Goal: Find contact information: Find contact information

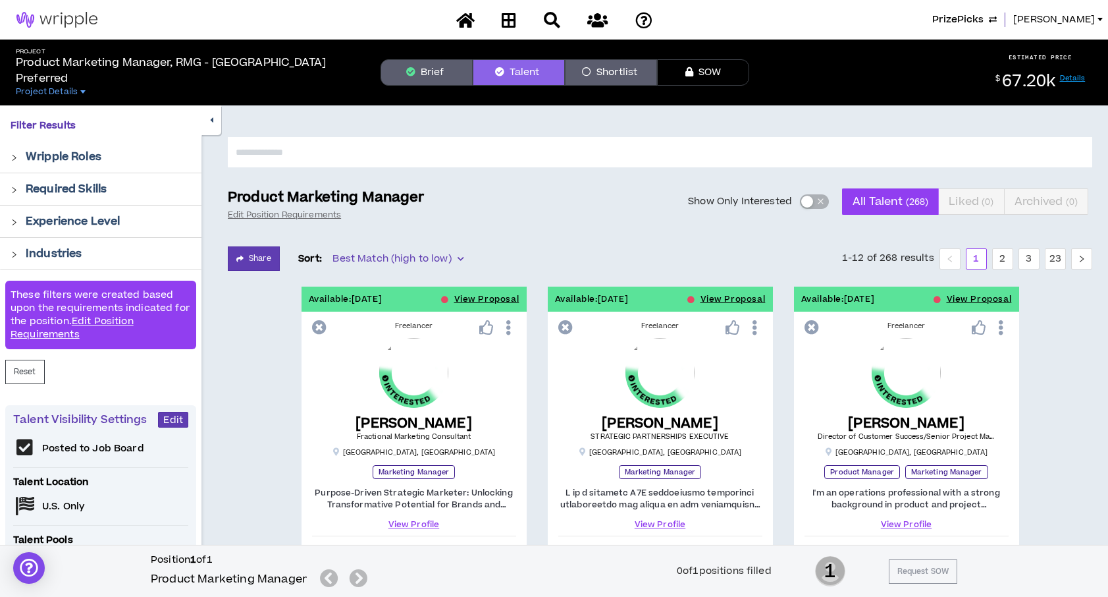
click at [984, 21] on span "PrizePicks" at bounding box center [958, 20] width 51 height 14
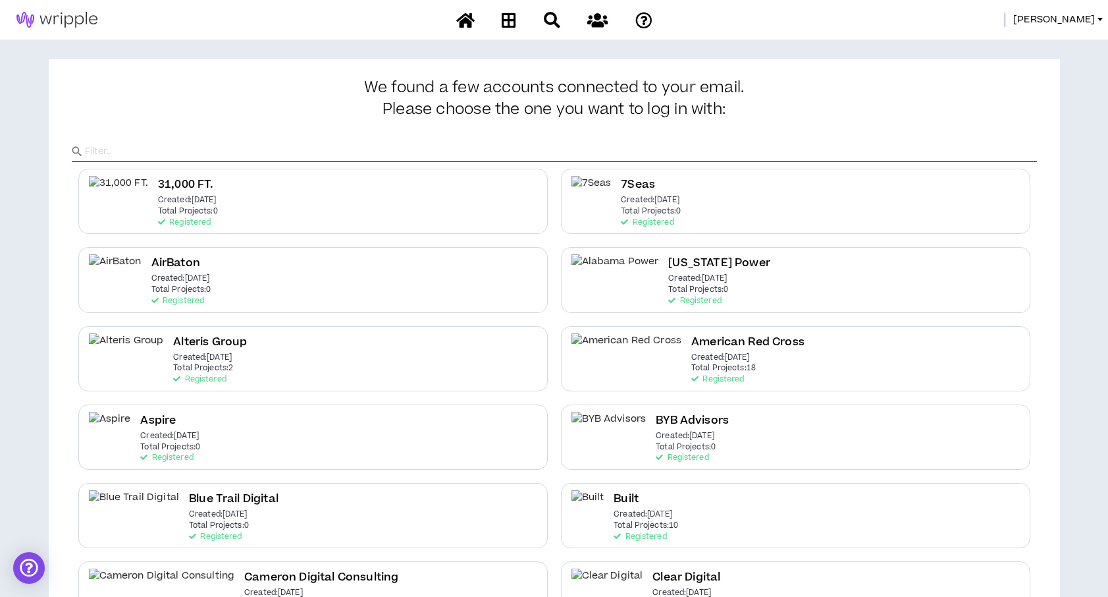
click at [216, 145] on input "text" at bounding box center [561, 152] width 952 height 20
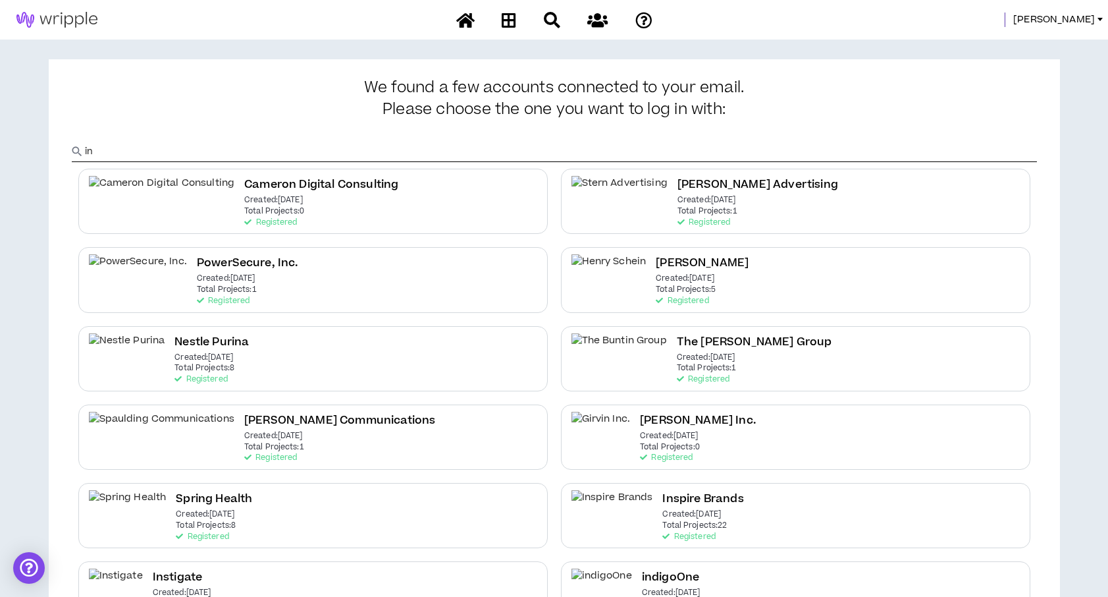
type input "Inspire"
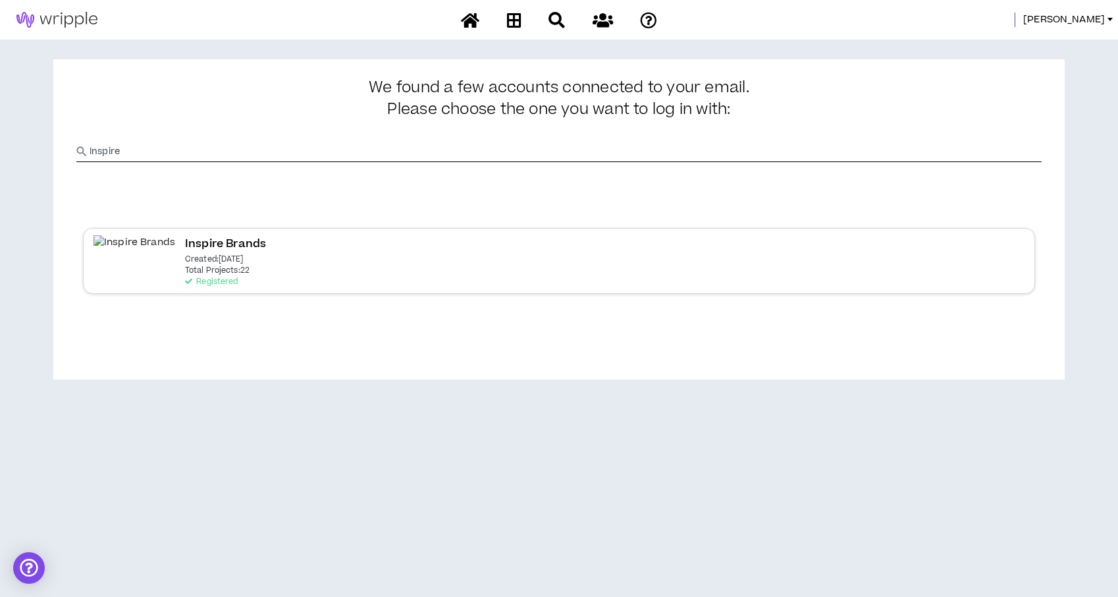
click at [185, 255] on p "Created: [DATE]" at bounding box center [214, 259] width 59 height 9
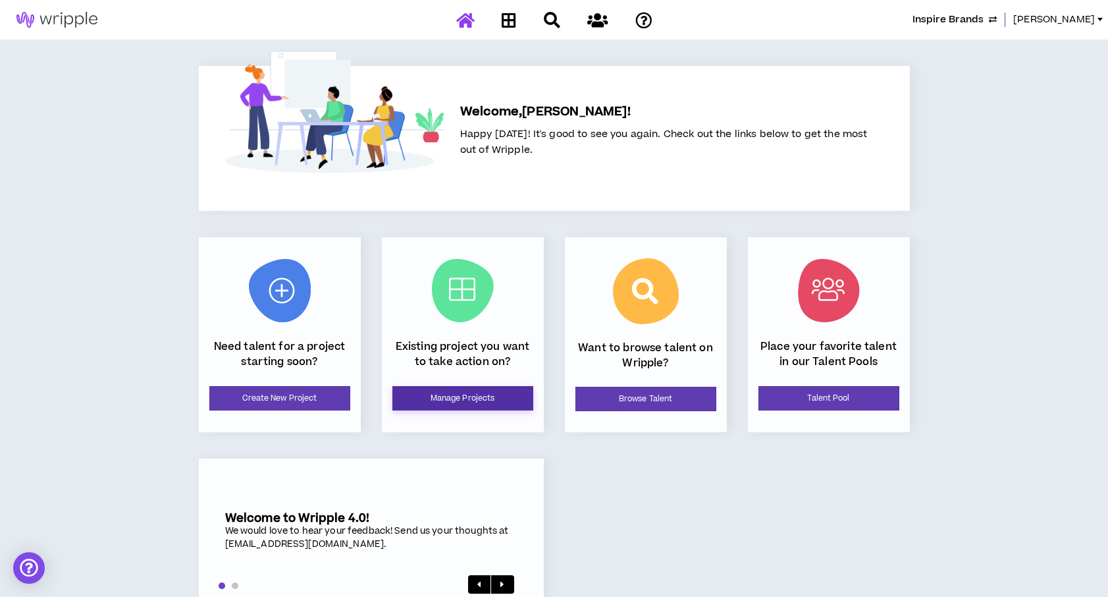
click at [462, 395] on link "Manage Projects" at bounding box center [463, 398] width 141 height 24
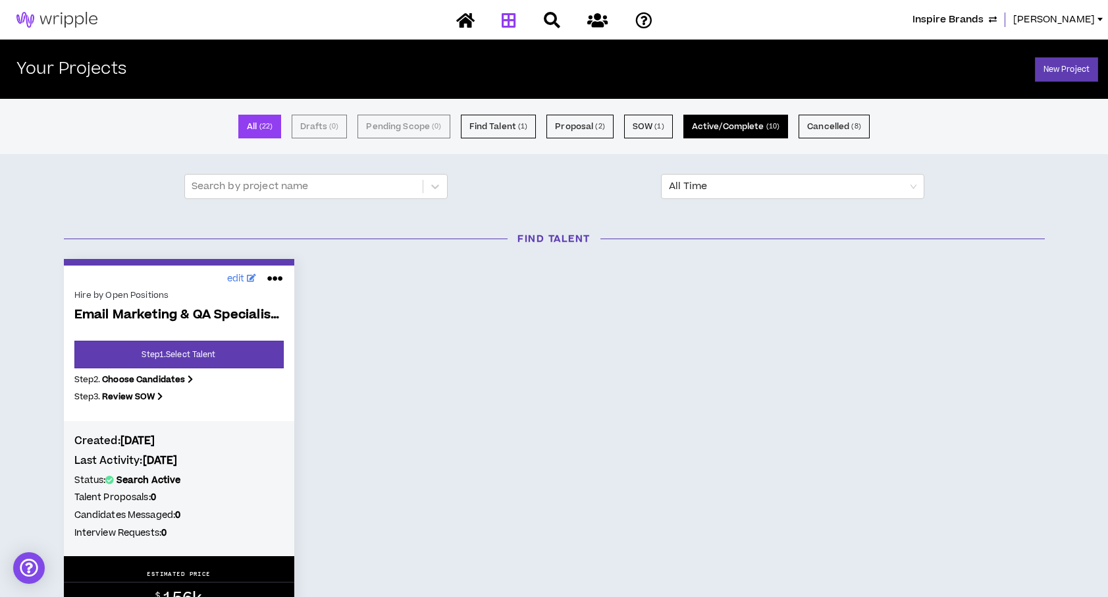
click at [711, 138] on button "Active/Complete ( 10 )" at bounding box center [736, 127] width 105 height 24
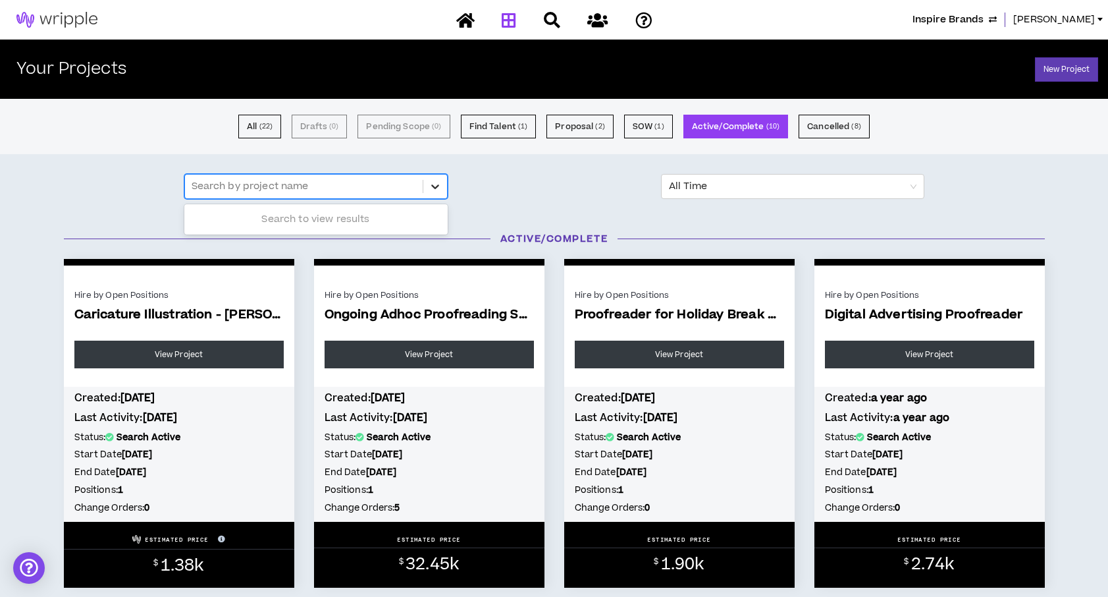
click at [437, 188] on icon at bounding box center [435, 186] width 13 height 13
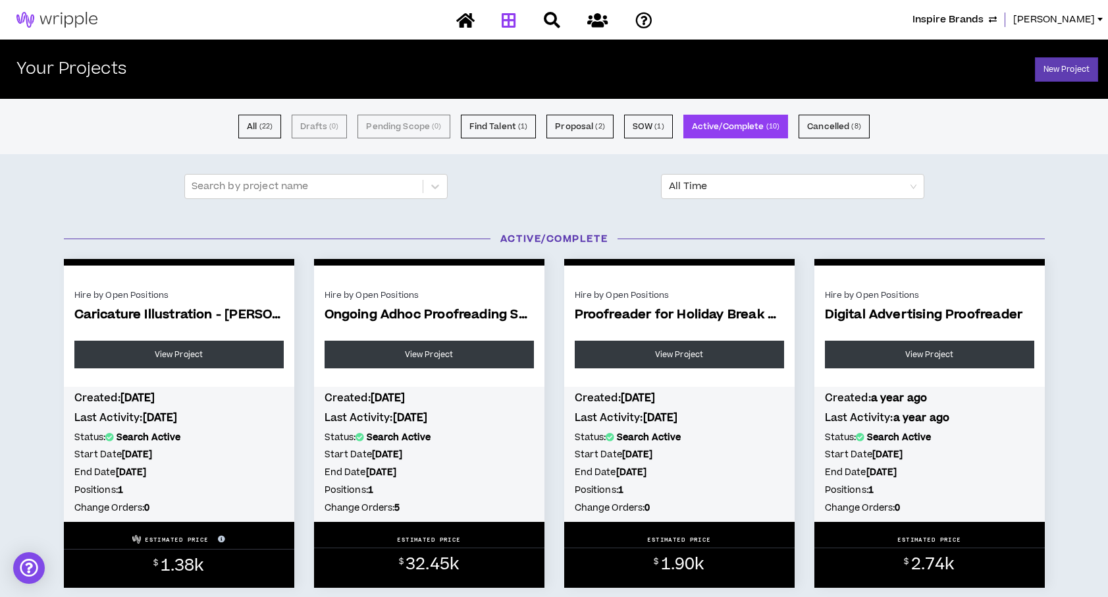
click at [984, 19] on span "Inspire Brands" at bounding box center [948, 20] width 71 height 14
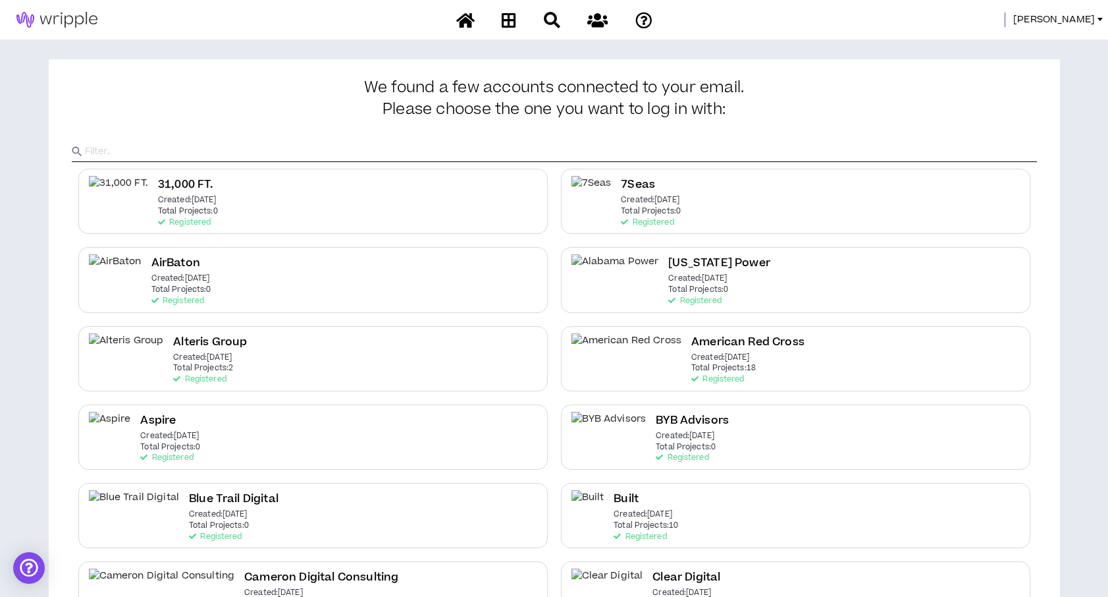
click at [1071, 21] on span "[PERSON_NAME]" at bounding box center [1055, 20] width 82 height 14
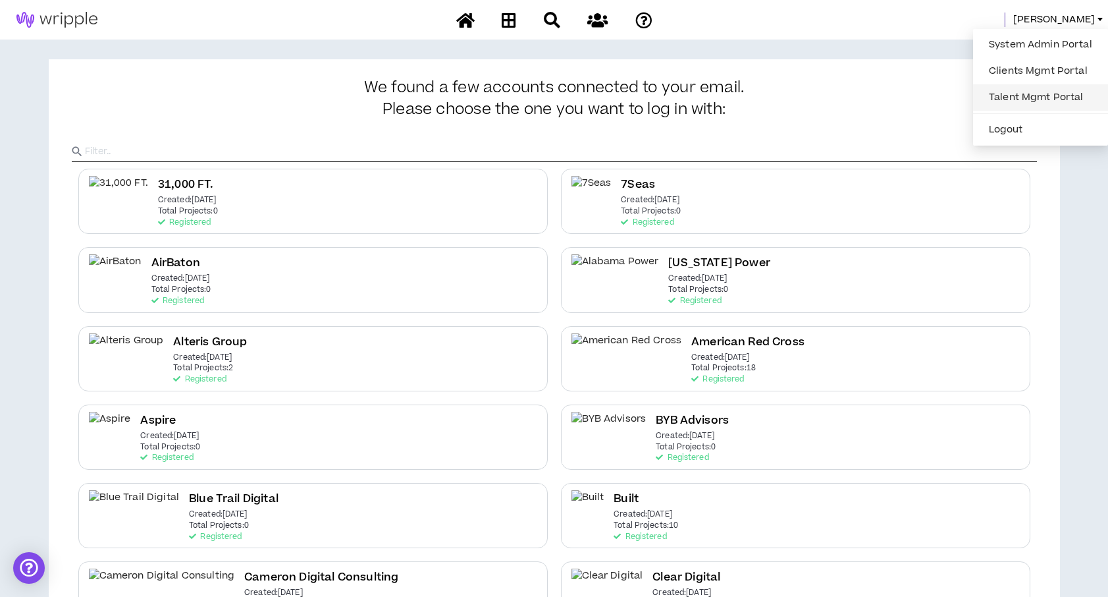
click at [1016, 98] on link "Talent Mgmt Portal" at bounding box center [1040, 98] width 119 height 20
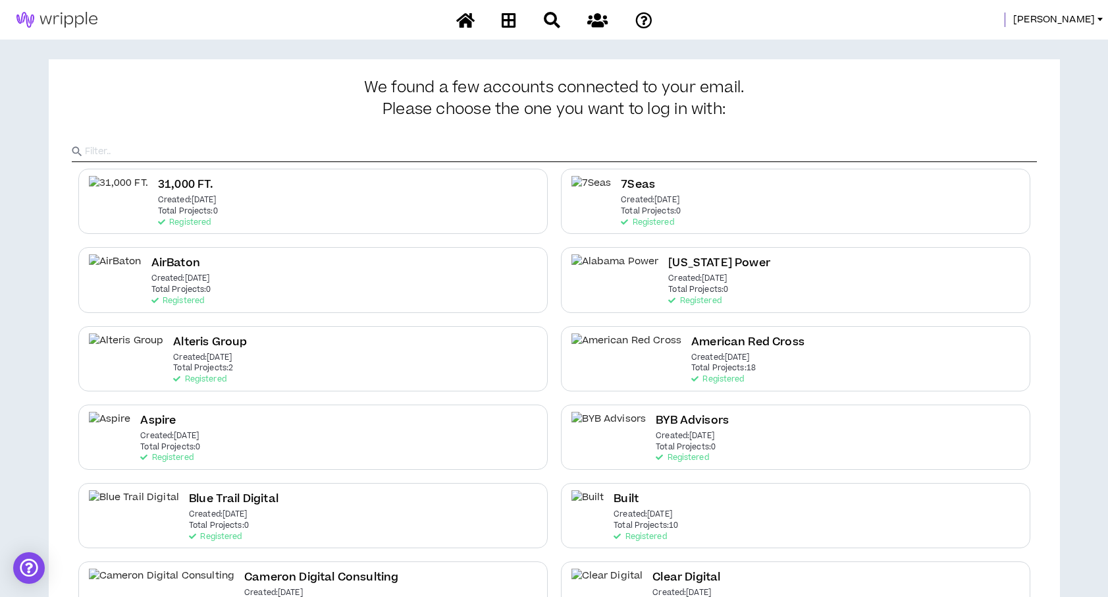
click at [638, 149] on input "text" at bounding box center [561, 152] width 952 height 20
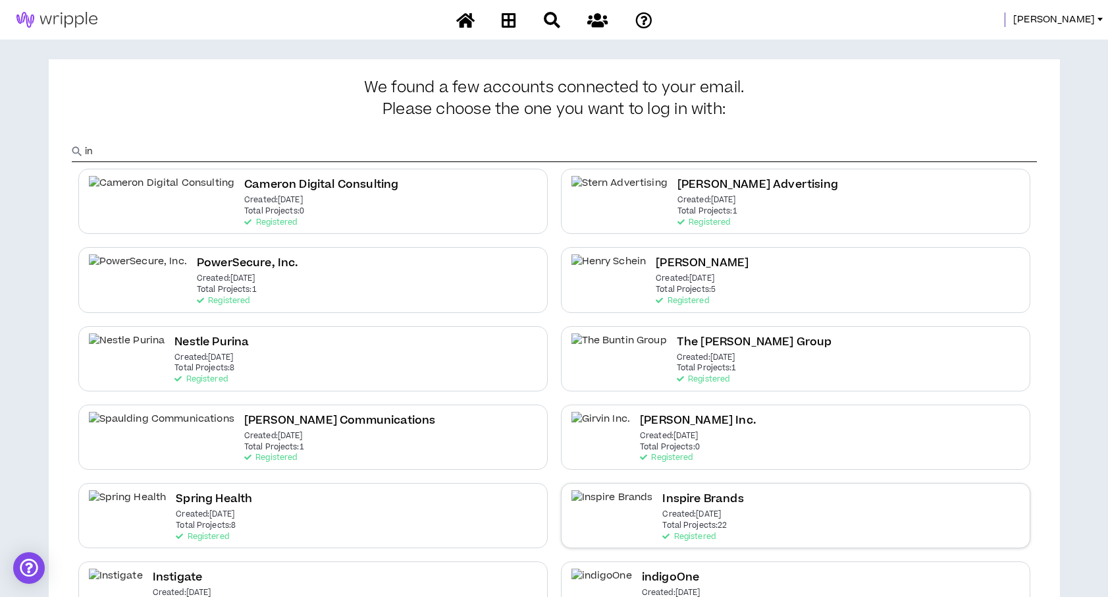
type input "in"
click at [663, 501] on h2 "Inspire Brands" at bounding box center [703, 499] width 81 height 18
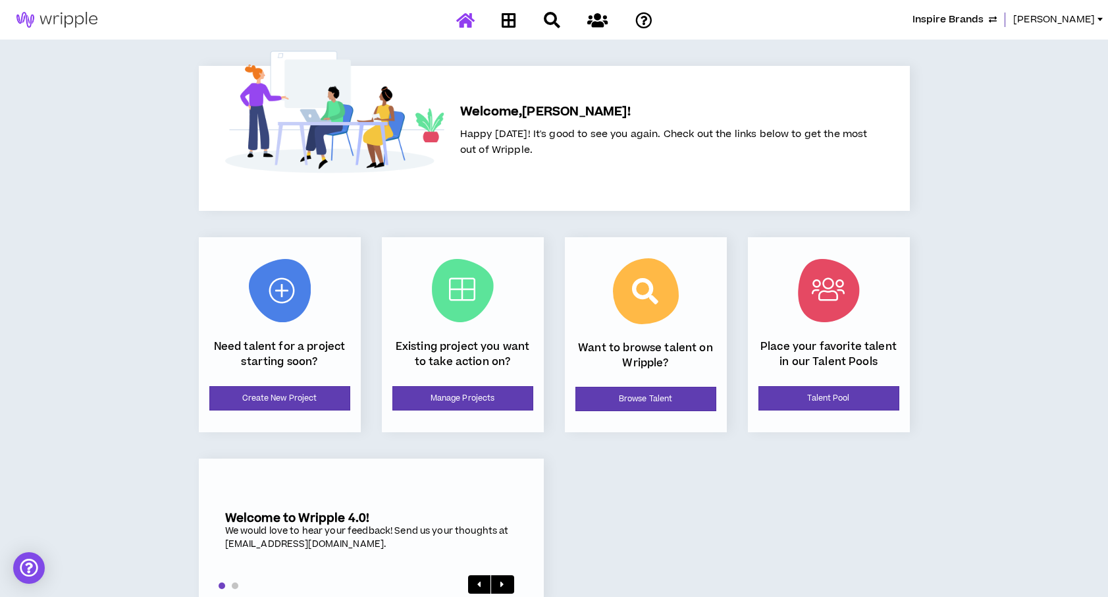
click at [951, 122] on div "Inspire Brands [PERSON_NAME] Welcome, [PERSON_NAME] ! Happy [DATE]! It's good t…" at bounding box center [554, 315] width 1108 height 630
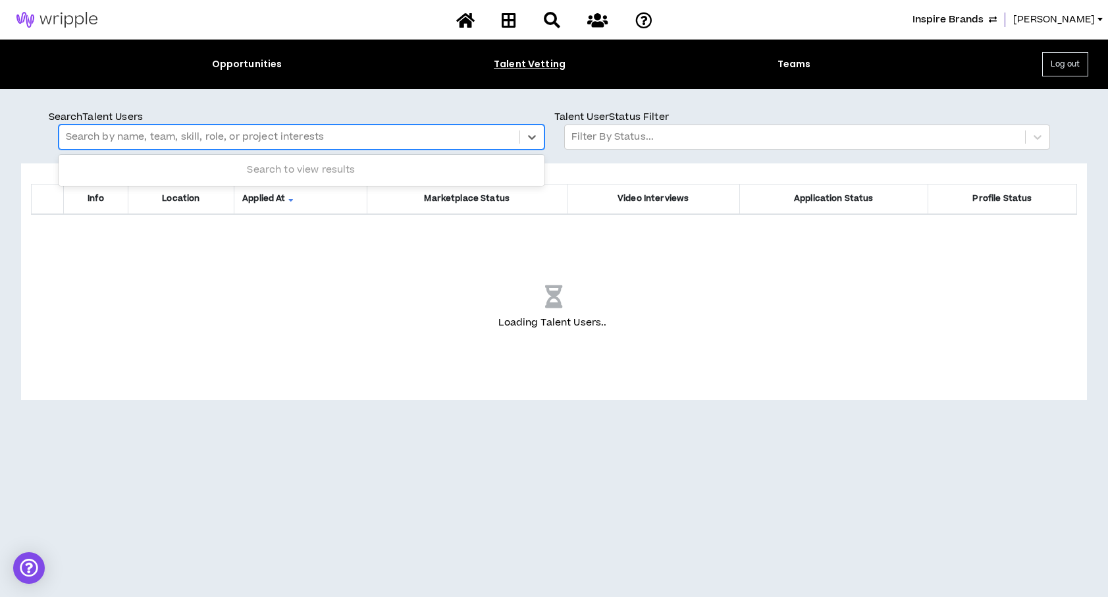
click at [194, 142] on div at bounding box center [289, 136] width 447 height 17
click at [194, 142] on div "*" at bounding box center [276, 136] width 421 height 17
type input "******"
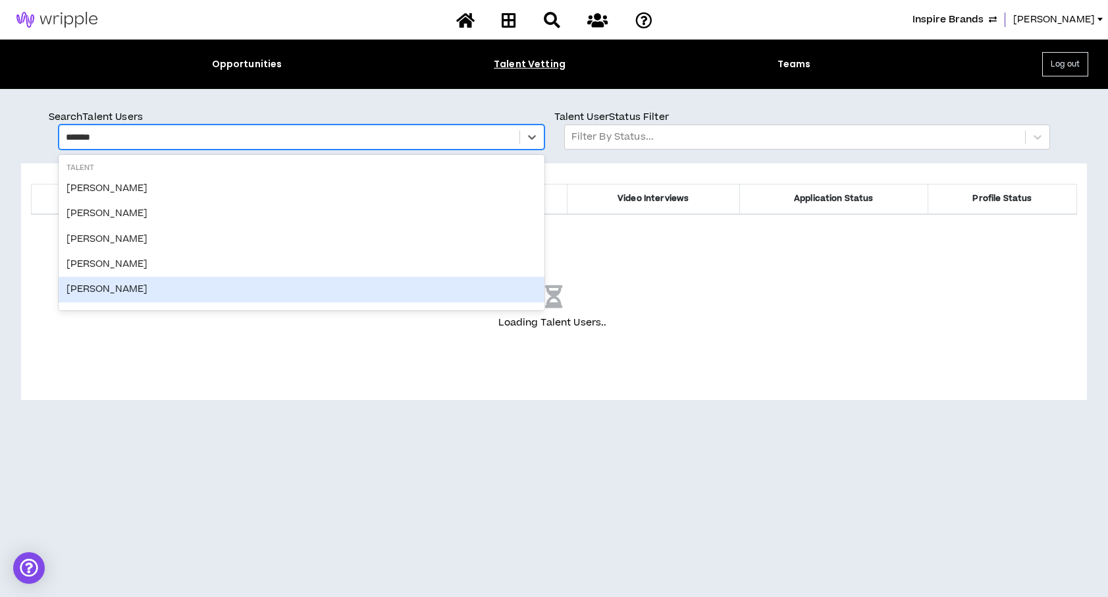
click at [113, 289] on div "Denise Cruz-Castino" at bounding box center [302, 289] width 486 height 25
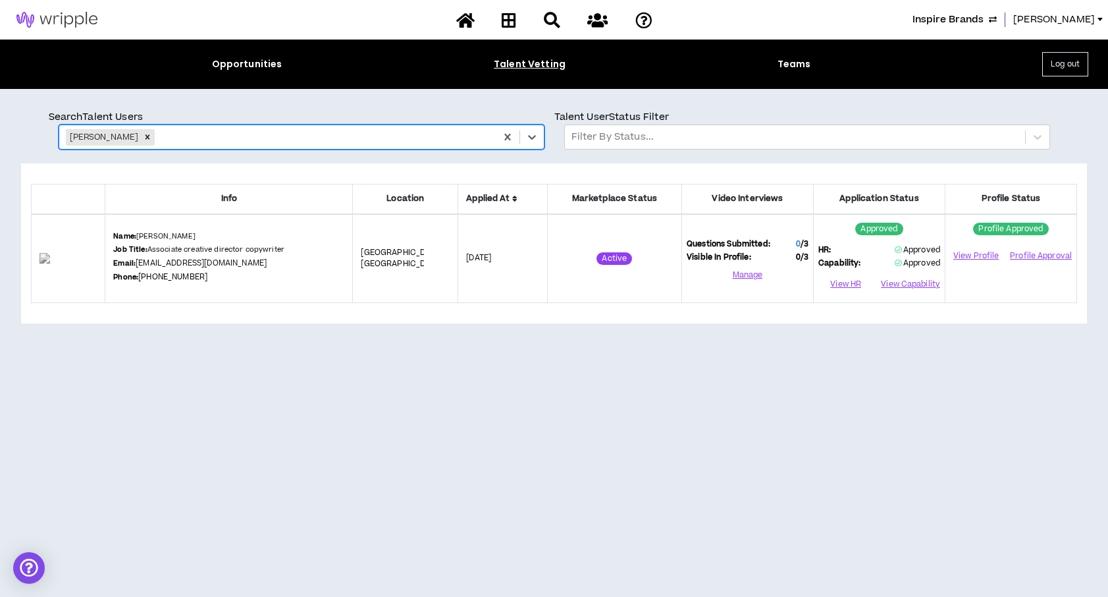
click at [200, 262] on link "dcruzcastino@gmail.com" at bounding box center [201, 263] width 131 height 11
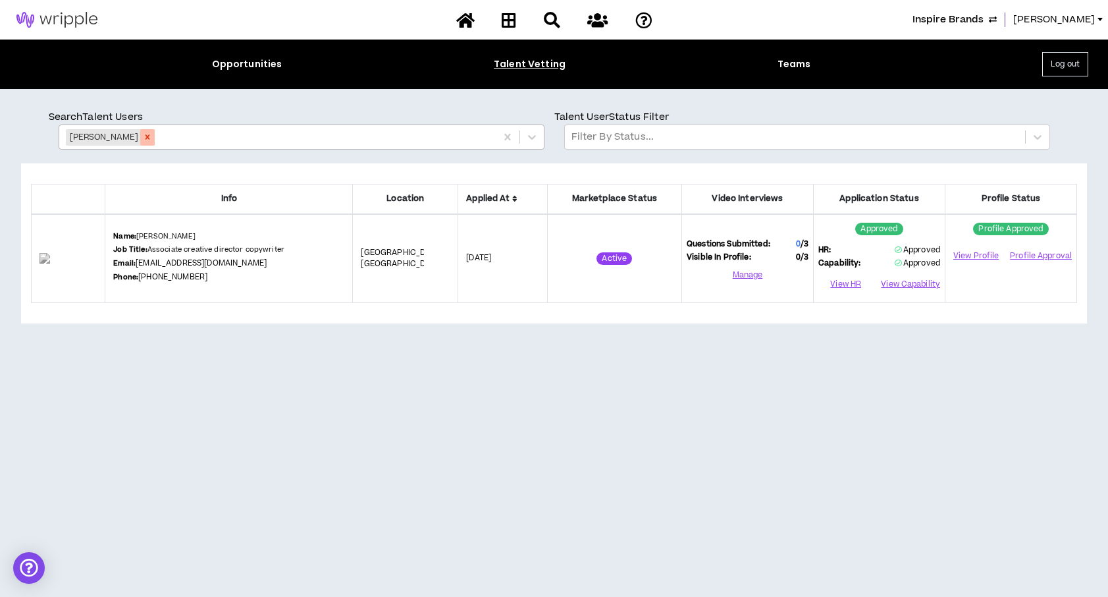
click at [152, 133] on icon "Remove Denise Cruz-Castino" at bounding box center [147, 136] width 9 height 9
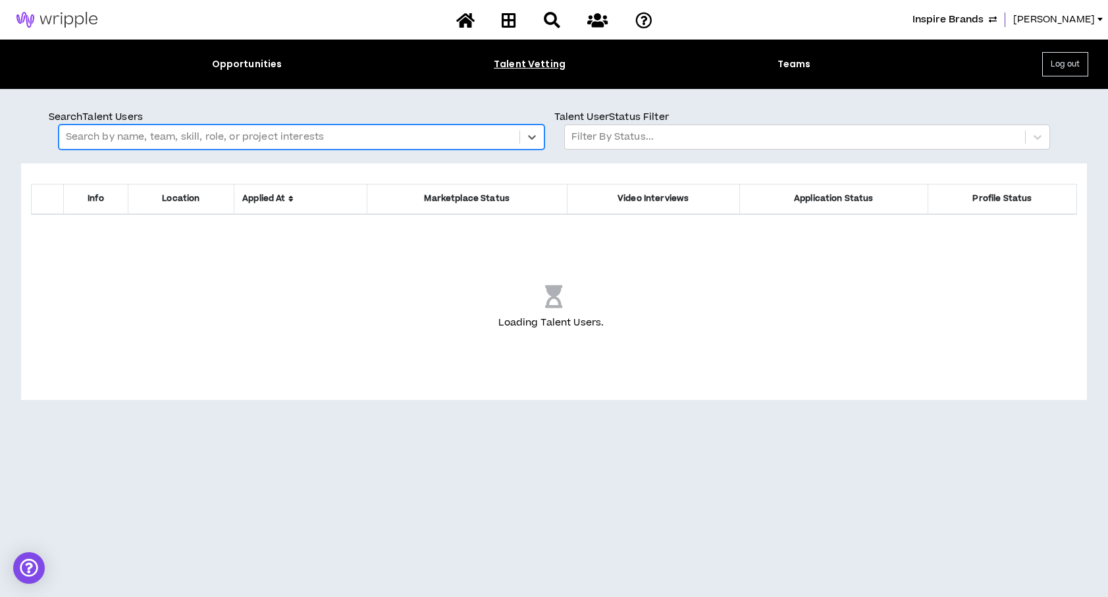
click at [163, 136] on div at bounding box center [289, 136] width 447 height 17
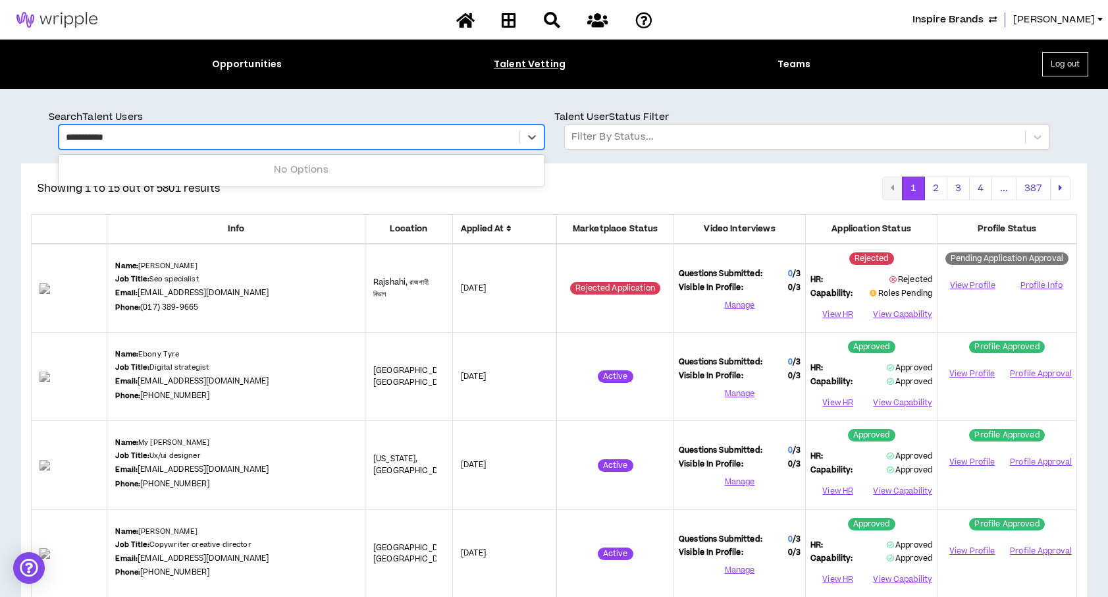
type input "**********"
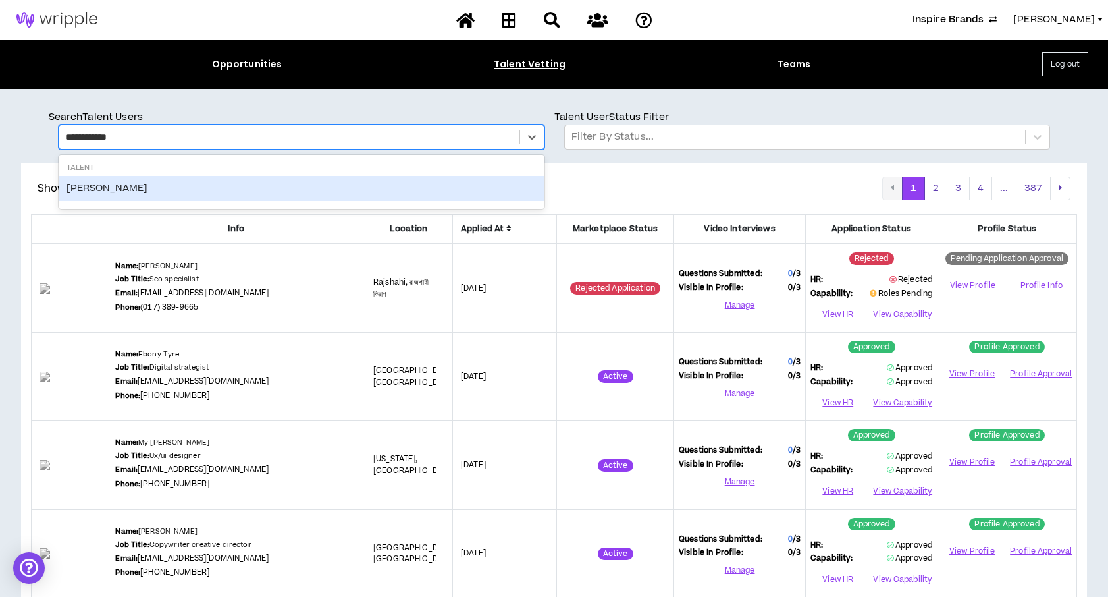
click at [99, 185] on div "John Andrews" at bounding box center [302, 188] width 486 height 25
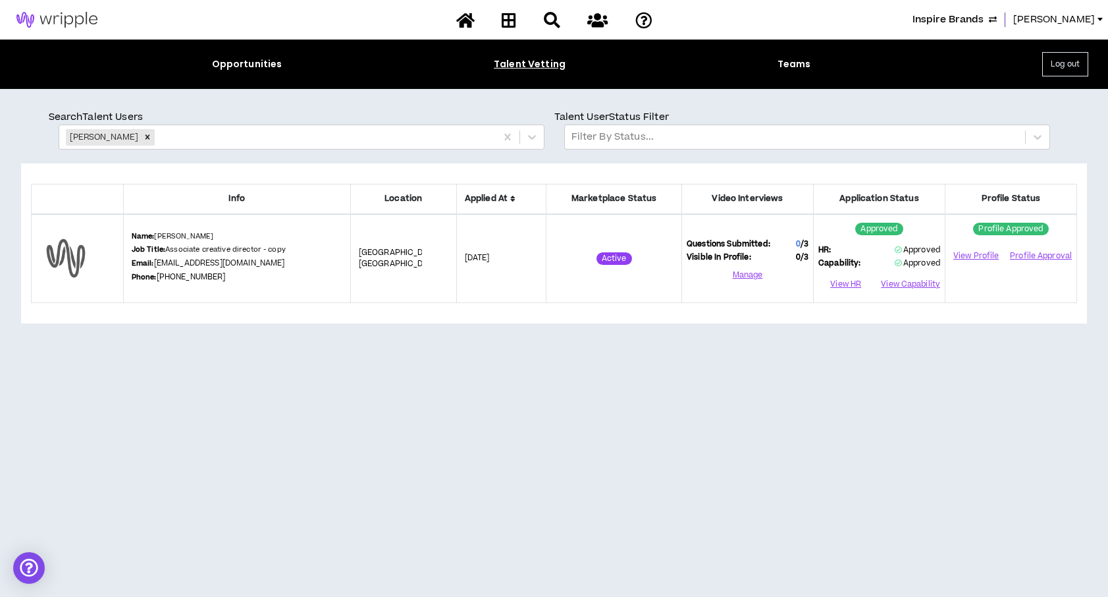
click at [233, 261] on link "johncandrews1@gmail.com" at bounding box center [219, 263] width 131 height 11
